Goal: Task Accomplishment & Management: Use online tool/utility

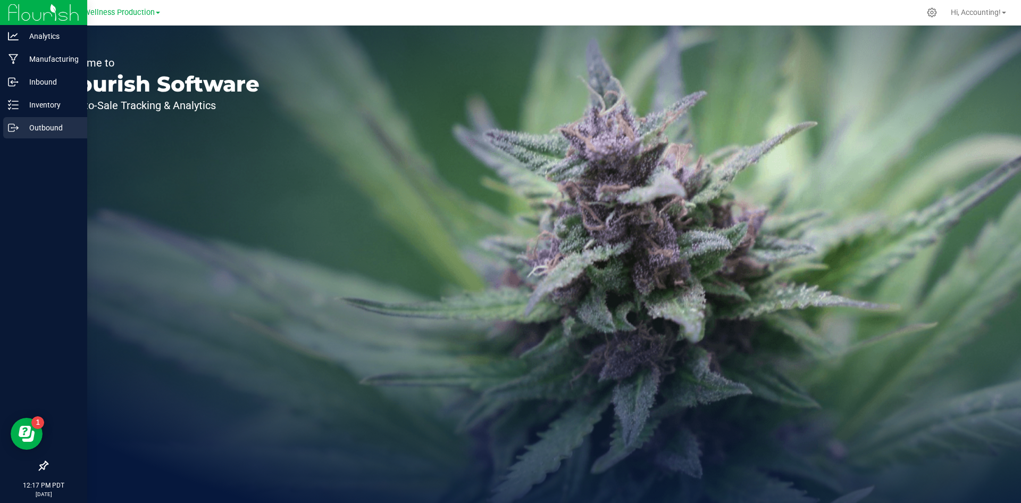
click at [34, 129] on p "Outbound" at bounding box center [51, 127] width 64 height 13
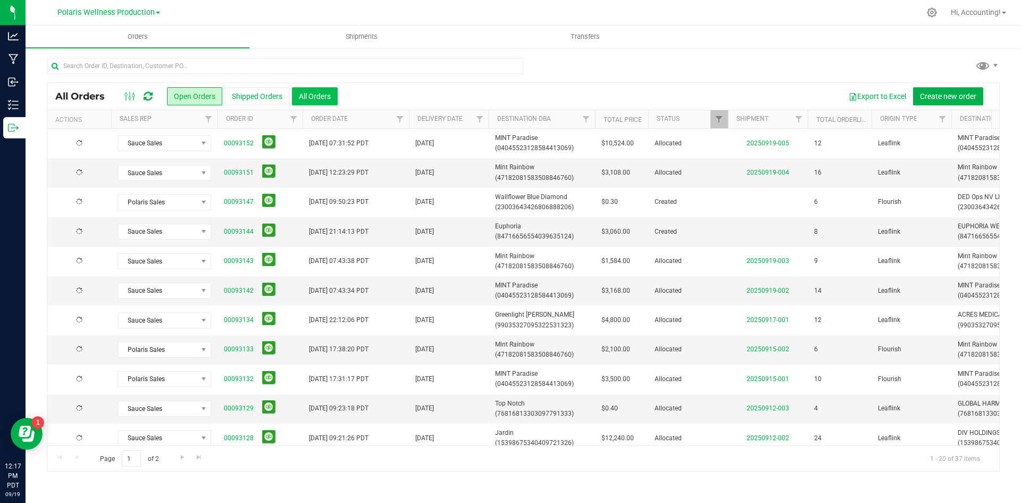
click at [328, 95] on button "All Orders" at bounding box center [315, 96] width 46 height 18
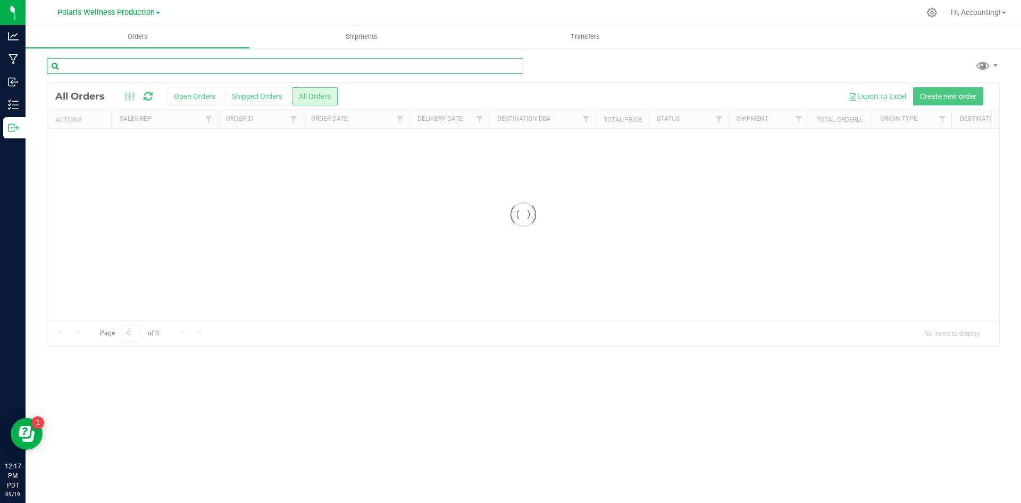
click at [325, 71] on input "text" at bounding box center [285, 66] width 477 height 16
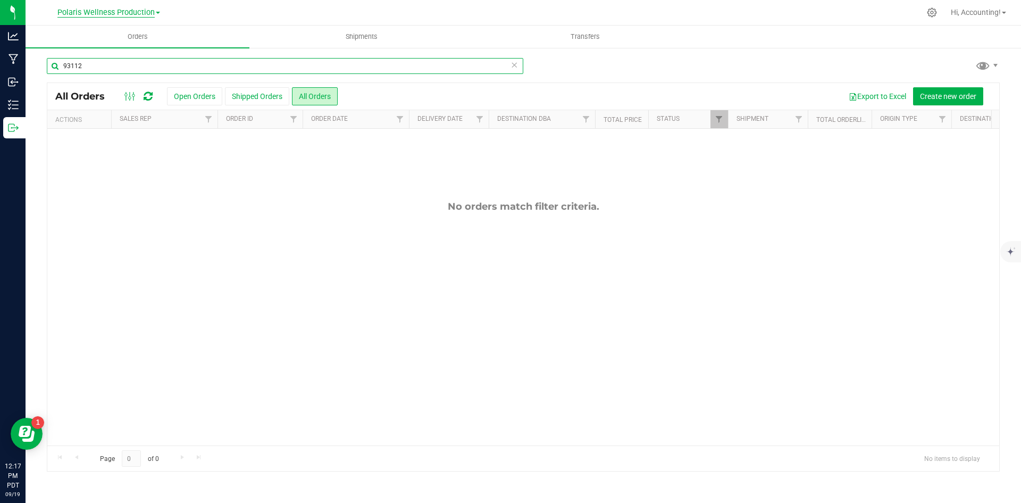
type input "93112"
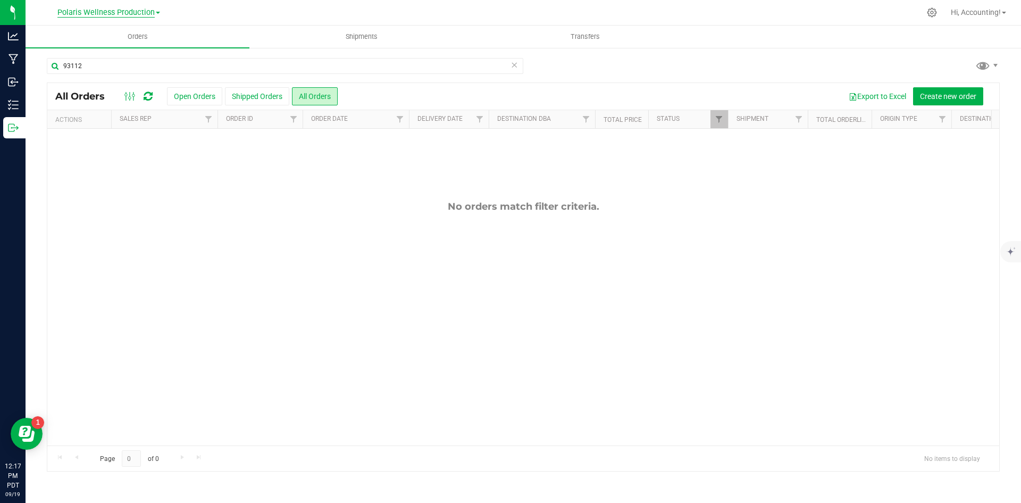
click at [88, 15] on span "Polaris Wellness Production" at bounding box center [105, 13] width 97 height 10
click at [104, 45] on link "Polaris Wellness Production" at bounding box center [108, 52] width 155 height 14
click at [113, 13] on span "Polaris Wellness Production" at bounding box center [105, 13] width 97 height 10
click at [126, 38] on link "Polaris Wellness Cultivation" at bounding box center [108, 37] width 155 height 14
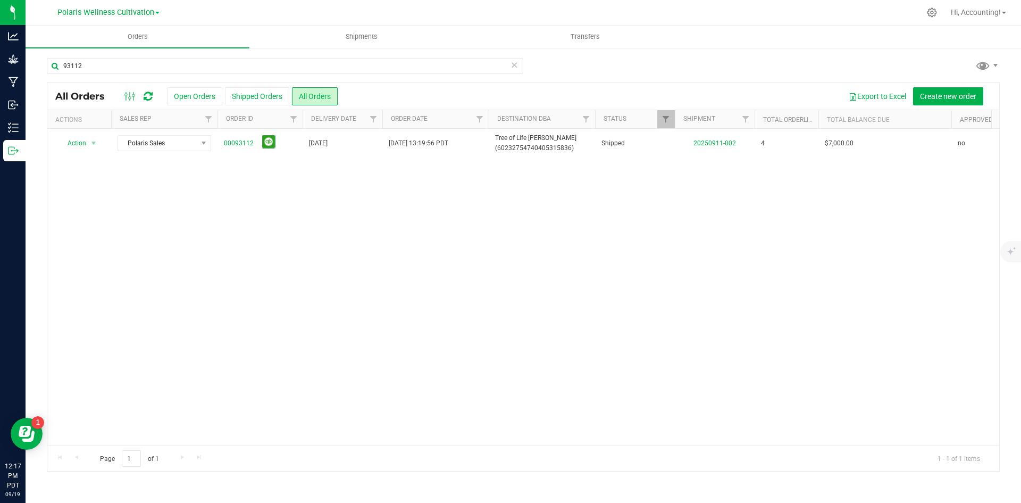
click at [343, 219] on div "Action Action Clone order Mark as fully paid Order audit log Print COAs (single…" at bounding box center [523, 287] width 952 height 317
click at [343, 221] on div "Action Action Clone order Mark as fully paid Order audit log Print COAs (single…" at bounding box center [523, 287] width 952 height 317
click at [676, 285] on div "Action Action Clone order Mark as fully paid Order audit log Print COAs (single…" at bounding box center [523, 287] width 952 height 317
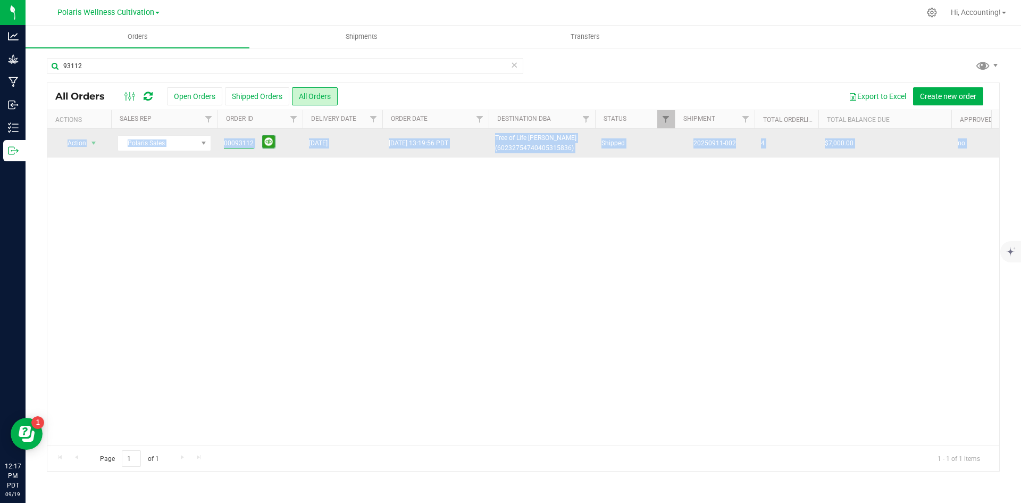
click at [231, 140] on link "00093112" at bounding box center [239, 143] width 30 height 10
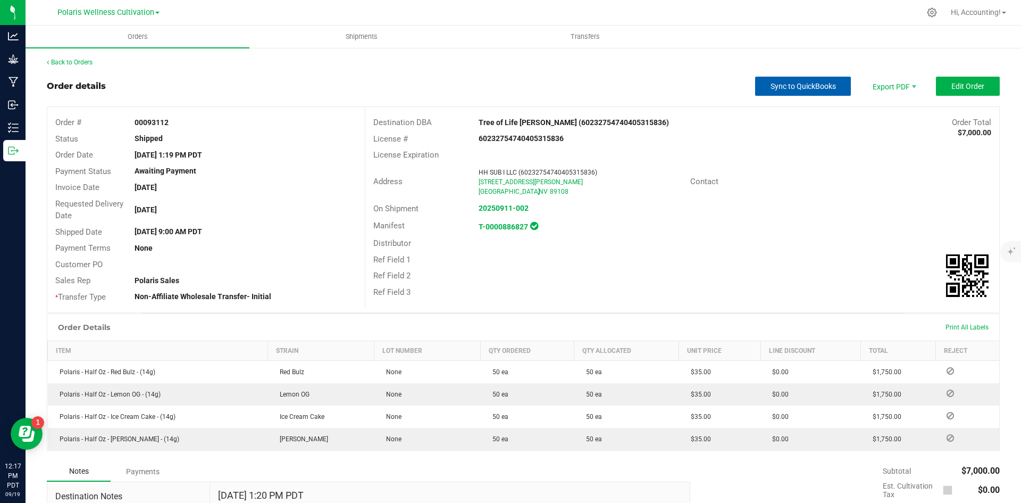
click at [771, 82] on span "Sync to QuickBooks" at bounding box center [803, 86] width 65 height 9
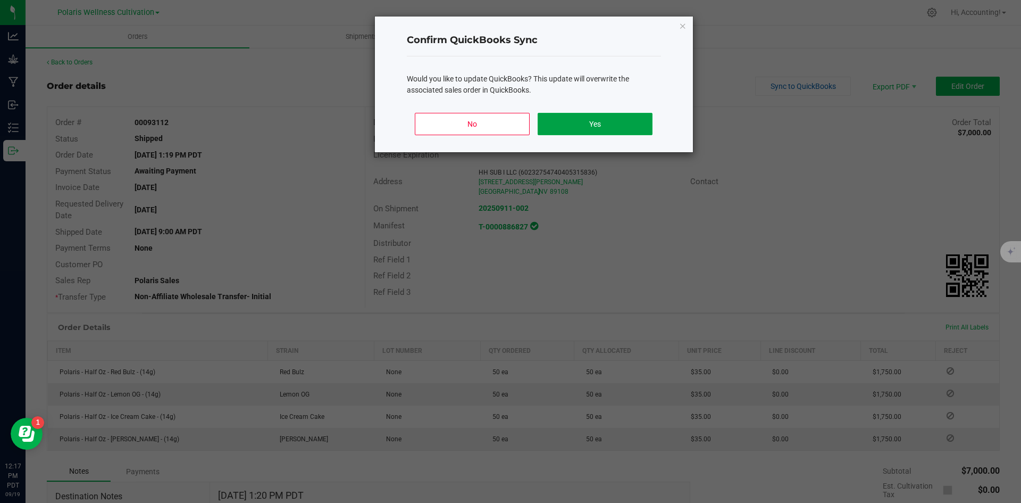
click at [638, 127] on button "Yes" at bounding box center [595, 124] width 114 height 22
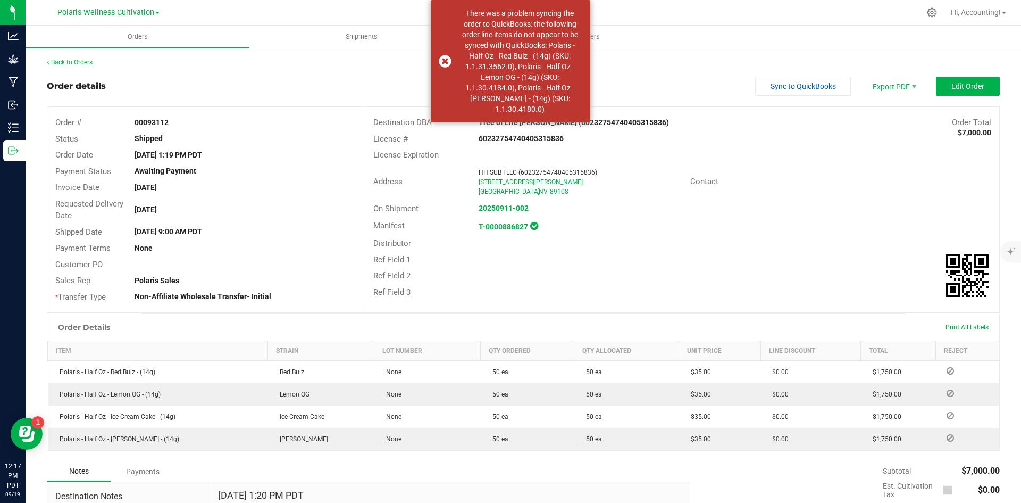
click at [662, 184] on div "[STREET_ADDRESS][PERSON_NAME]" at bounding box center [580, 182] width 203 height 10
click at [827, 190] on div "Address HH SUB I LLC (60232754740405315836) [STREET_ADDRESS][PERSON_NAME] [GEOG…" at bounding box center [682, 181] width 634 height 37
